Goal: Information Seeking & Learning: Find specific fact

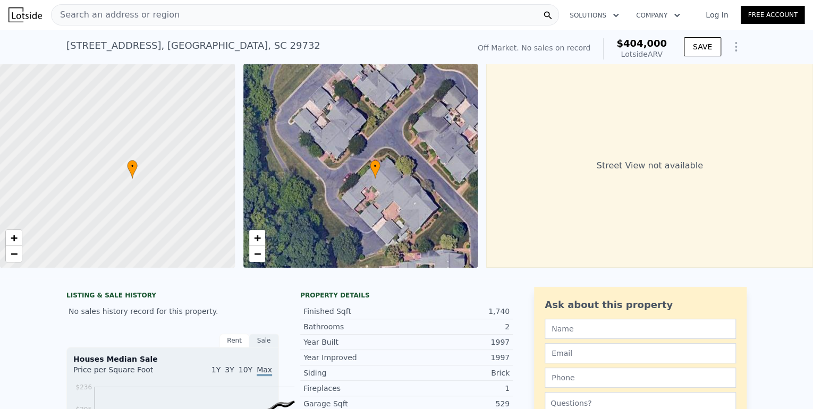
click at [140, 18] on span "Search an address or region" at bounding box center [116, 14] width 128 height 13
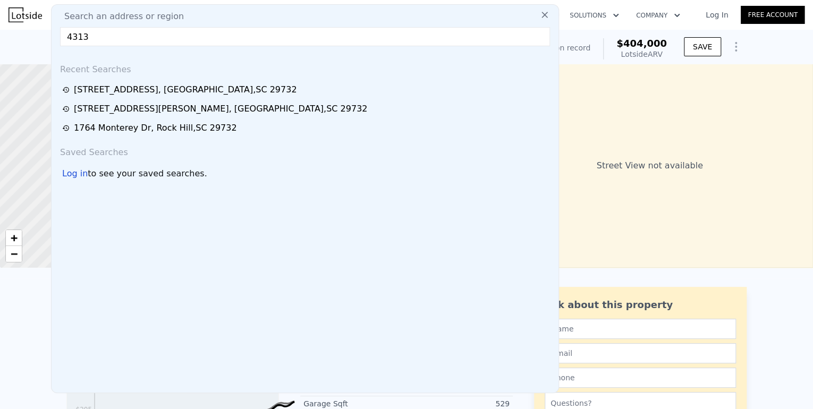
click at [185, 37] on input "4313" at bounding box center [305, 36] width 490 height 19
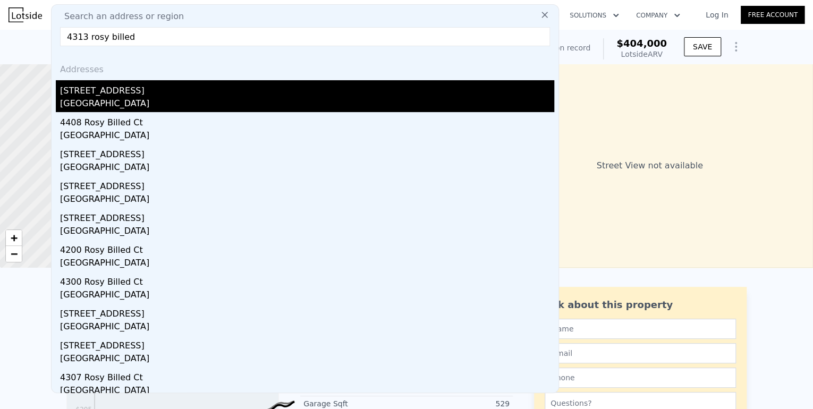
type input "4313 rosy billed"
click at [144, 112] on div "[GEOGRAPHIC_DATA]" at bounding box center [307, 104] width 494 height 15
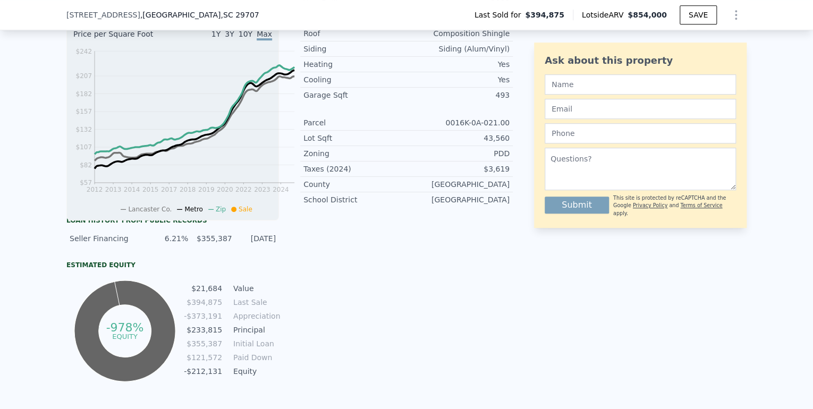
scroll to position [208, 0]
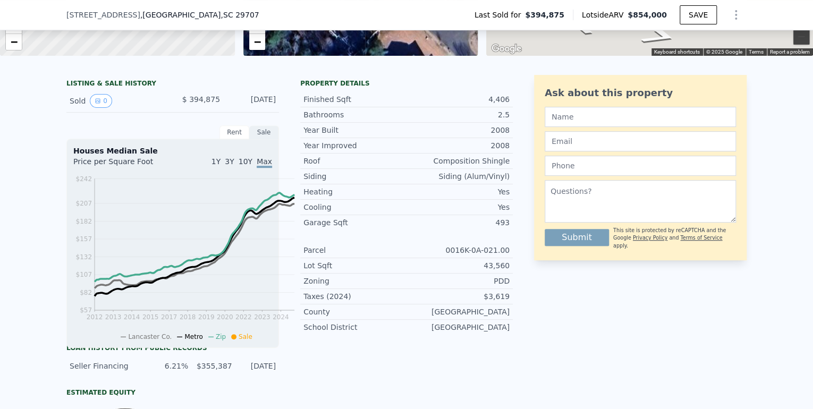
drag, startPoint x: 164, startPoint y: 147, endPoint x: 262, endPoint y: 154, distance: 99.1
click at [262, 154] on div "LISTING & SALE HISTORY Sold 0 $ 394,875 [DATE] Rent Sale Rent over time Price p…" at bounding box center [289, 293] width 446 height 437
drag, startPoint x: 262, startPoint y: 154, endPoint x: 238, endPoint y: 148, distance: 25.3
click at [238, 108] on div "[DATE]" at bounding box center [251, 101] width 47 height 14
click at [179, 113] on div "Sold 0 $ 394,875 [DATE]" at bounding box center [172, 101] width 212 height 23
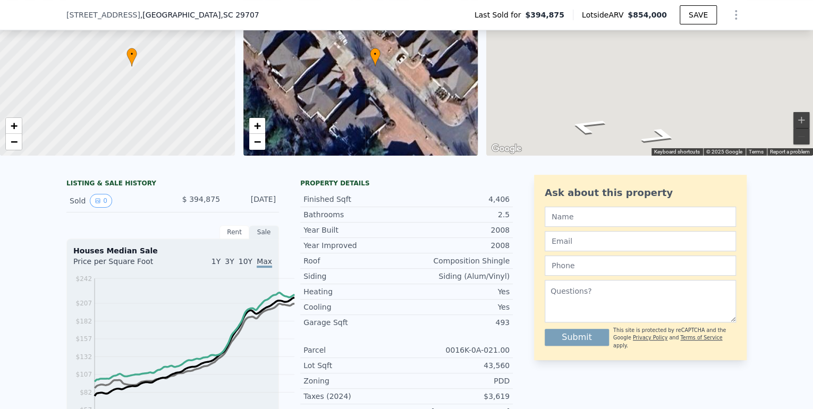
scroll to position [123, 0]
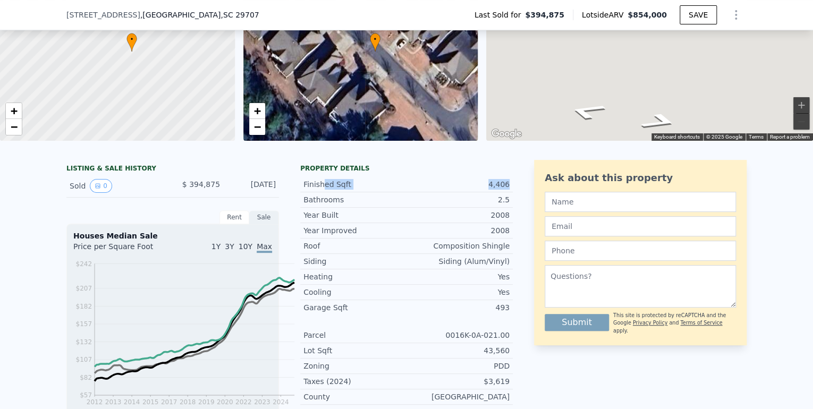
drag, startPoint x: 317, startPoint y: 236, endPoint x: 519, endPoint y: 226, distance: 202.1
click at [513, 192] on div "Finished Sqft 4,406" at bounding box center [406, 184] width 212 height 15
drag, startPoint x: 519, startPoint y: 226, endPoint x: 523, endPoint y: 214, distance: 12.9
click at [513, 192] on div "Finished Sqft 4,406" at bounding box center [406, 184] width 212 height 15
